Goal: Find specific fact: Find specific fact

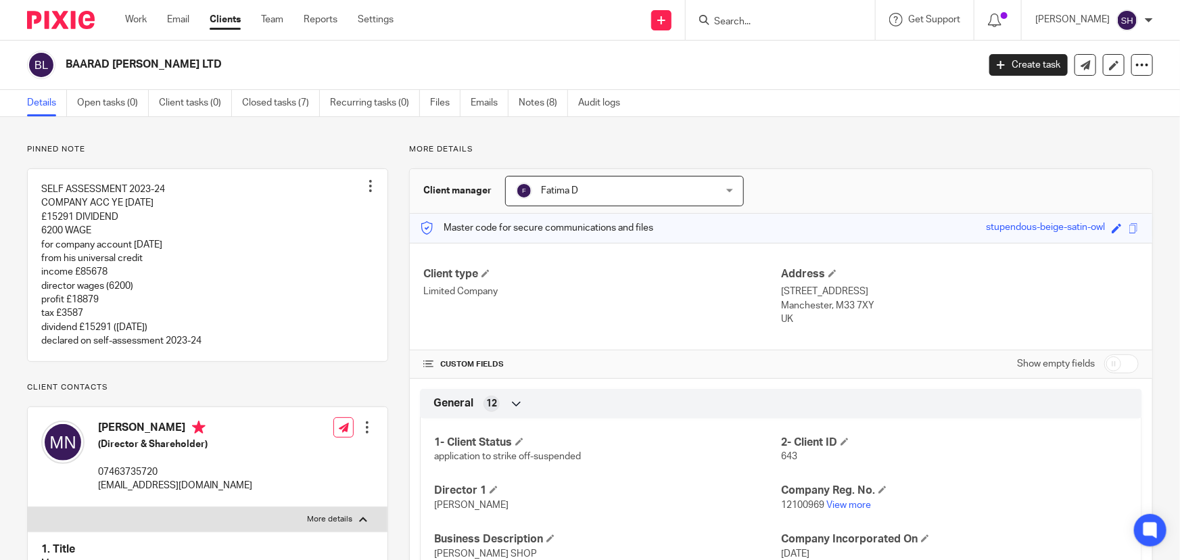
scroll to position [430, 0]
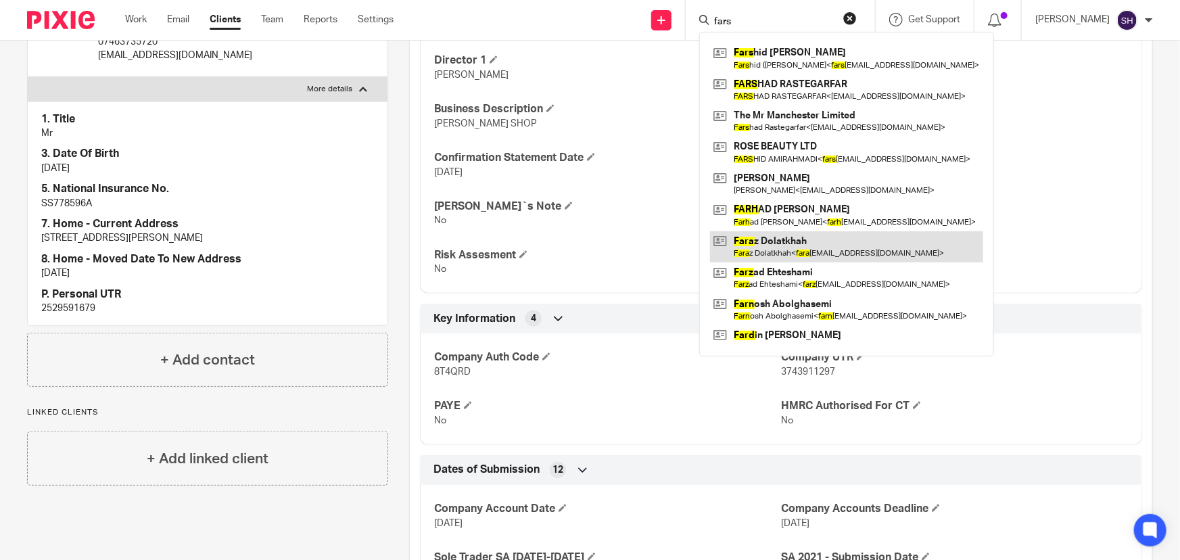
type input "fars"
click at [828, 243] on link at bounding box center [846, 246] width 273 height 31
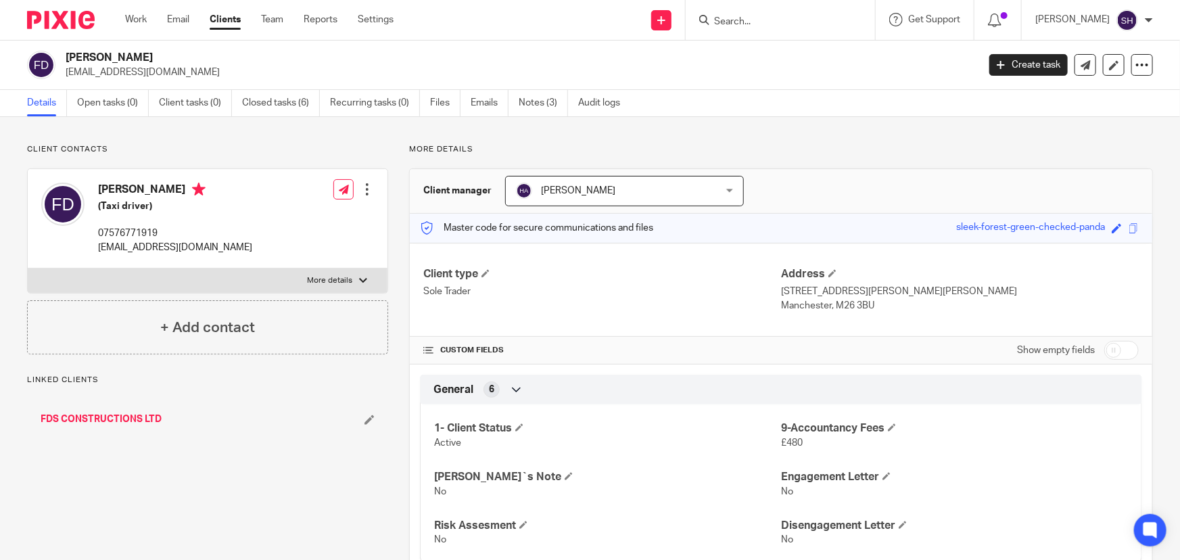
click at [369, 277] on label "More details" at bounding box center [208, 280] width 360 height 24
click at [28, 268] on input "More details" at bounding box center [27, 268] width 1 height 1
checkbox input "true"
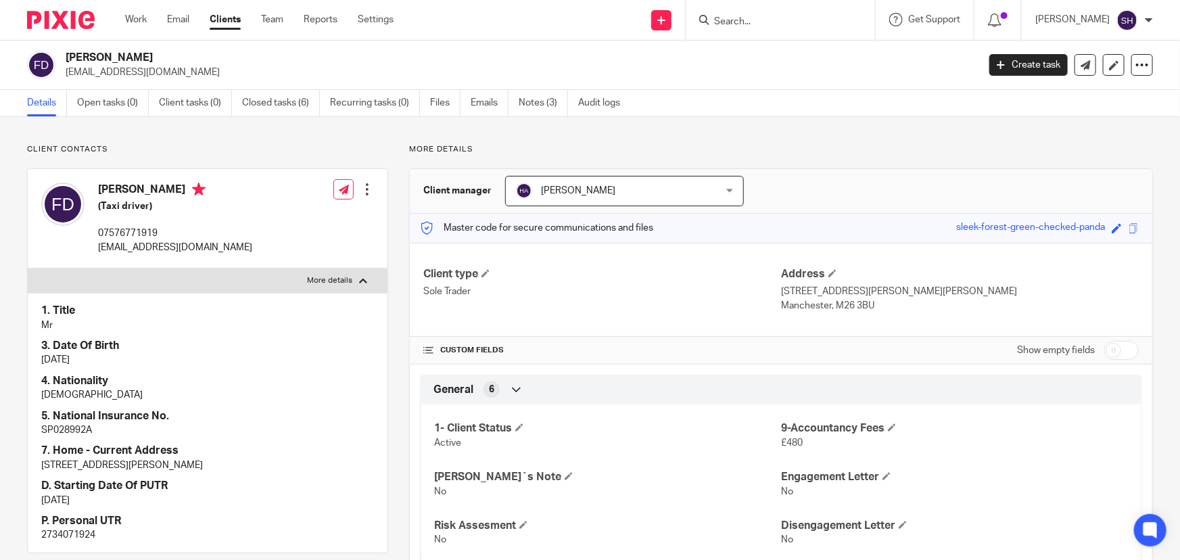
click at [85, 529] on p "2734071924" at bounding box center [207, 535] width 333 height 14
copy p "2734071924"
click at [773, 16] on input "Search" at bounding box center [774, 22] width 122 height 12
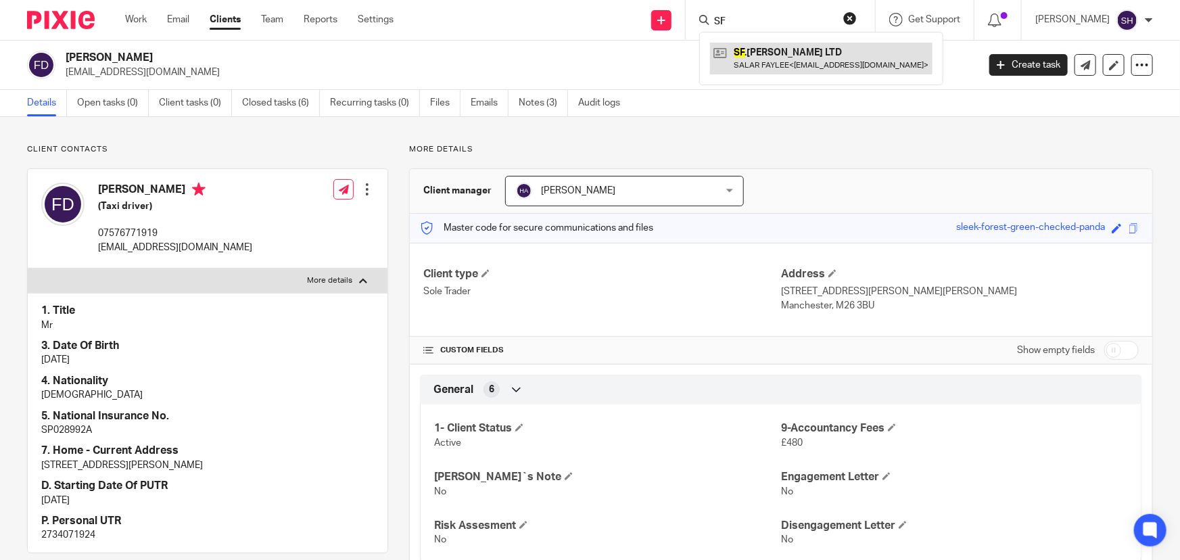
type input "SF"
click at [785, 53] on link at bounding box center [821, 58] width 222 height 31
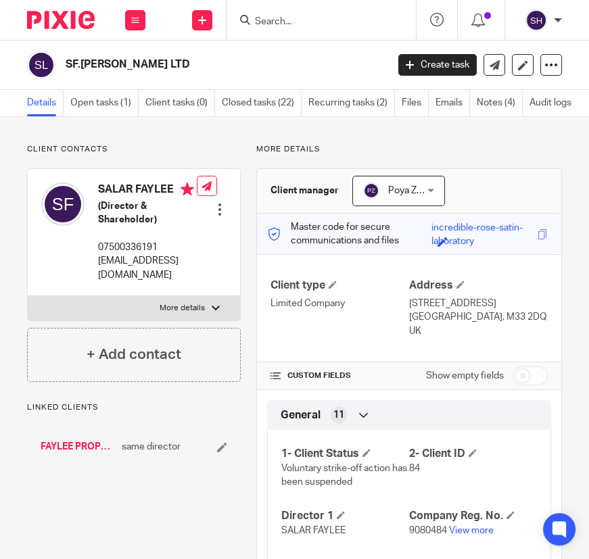
scroll to position [122, 0]
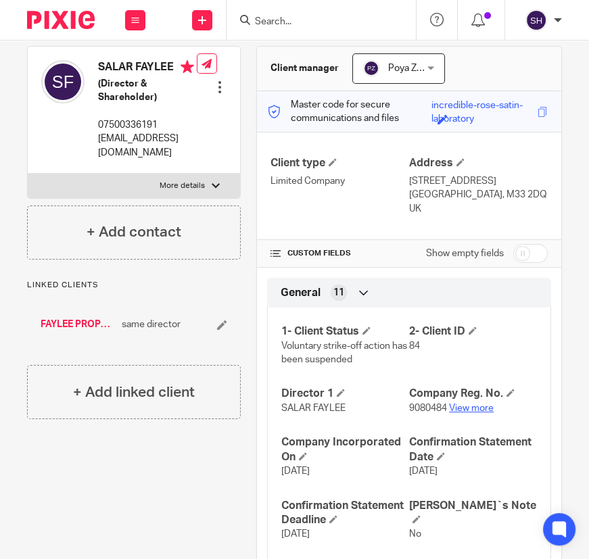
click at [472, 407] on link "View more" at bounding box center [471, 408] width 45 height 9
